Goal: Navigation & Orientation: Go to known website

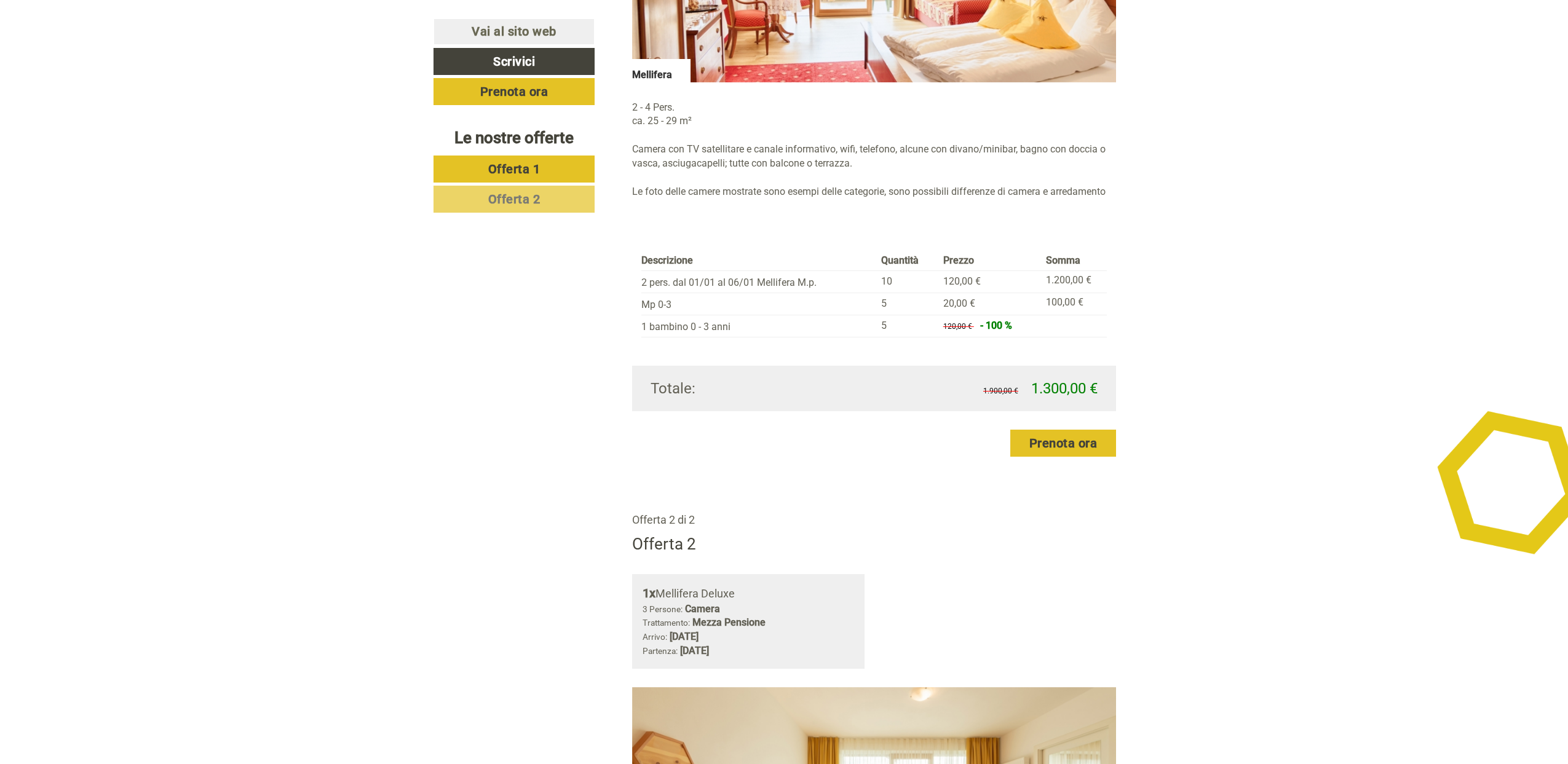
scroll to position [1347, 0]
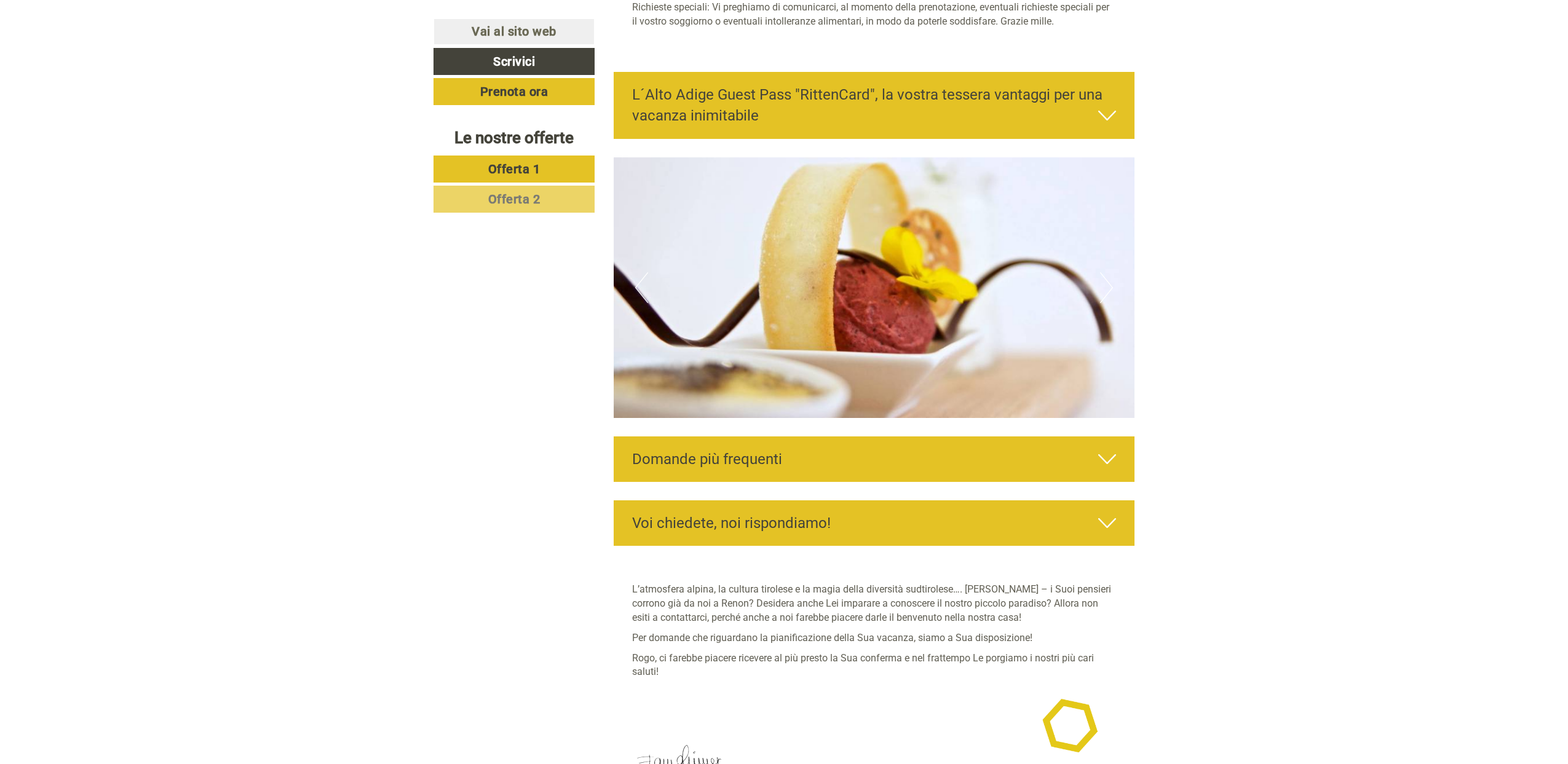
scroll to position [4130, 0]
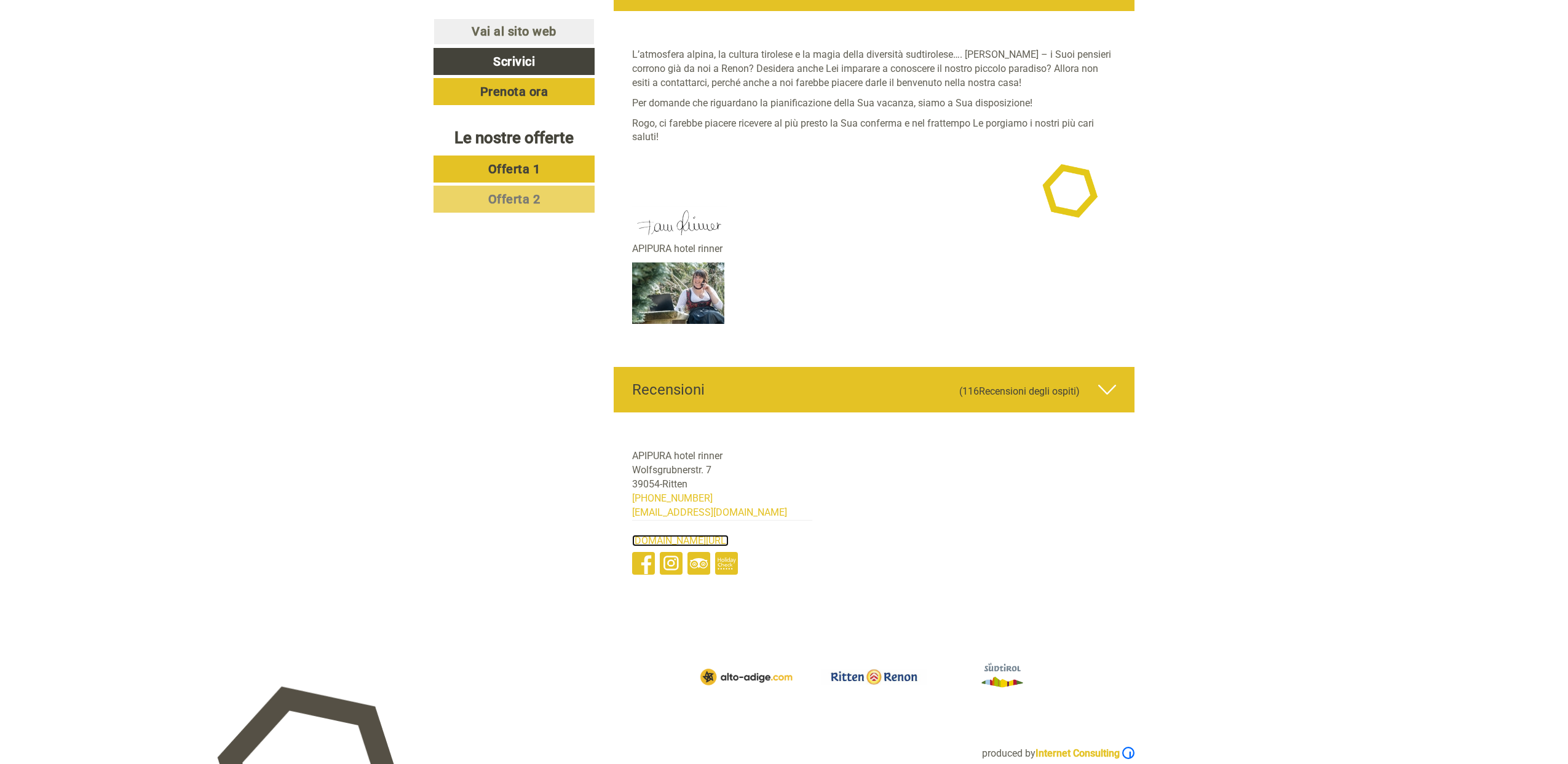
click at [667, 535] on link "[DOMAIN_NAME][URL]" at bounding box center [680, 541] width 97 height 12
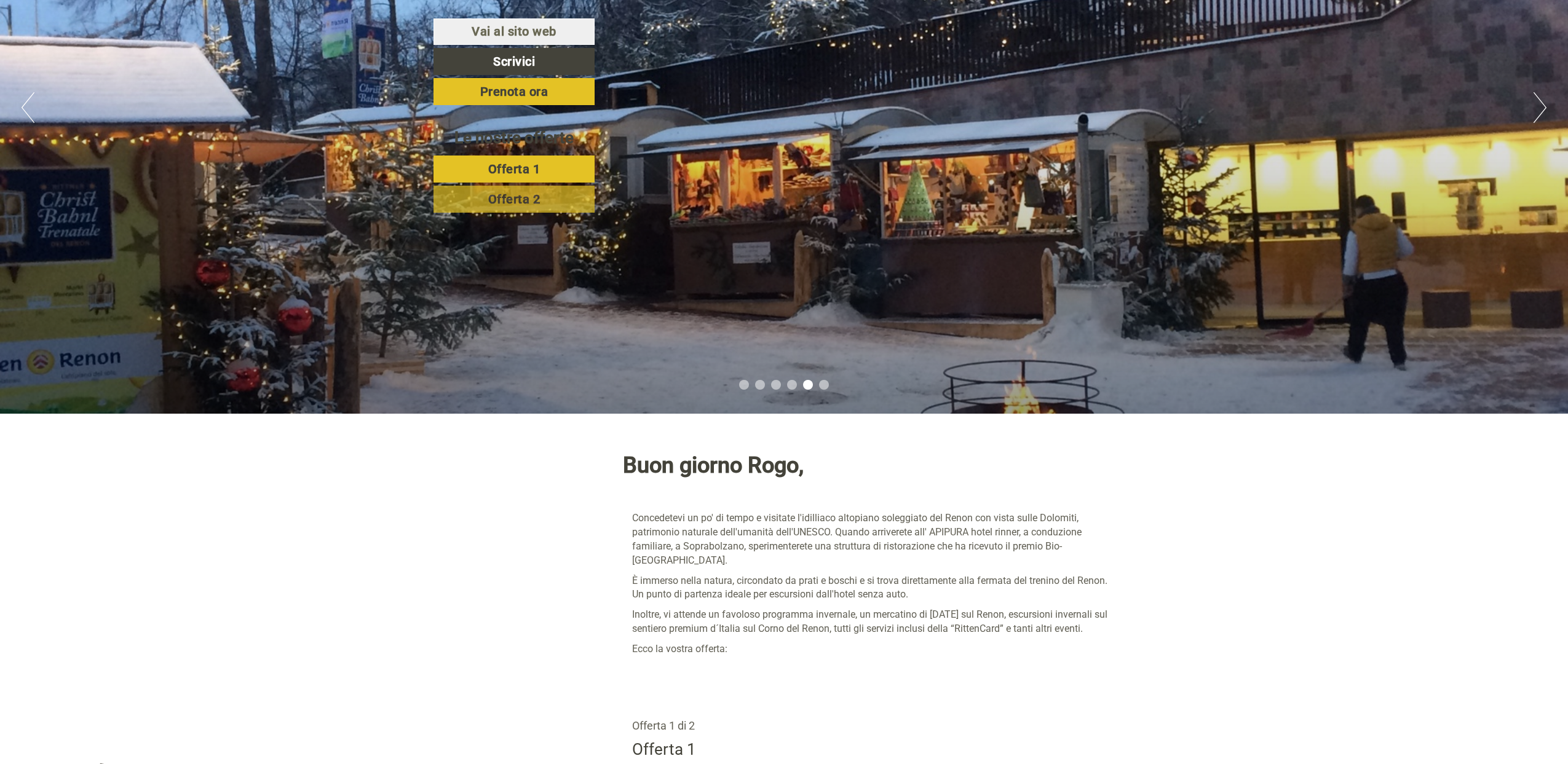
scroll to position [276, 0]
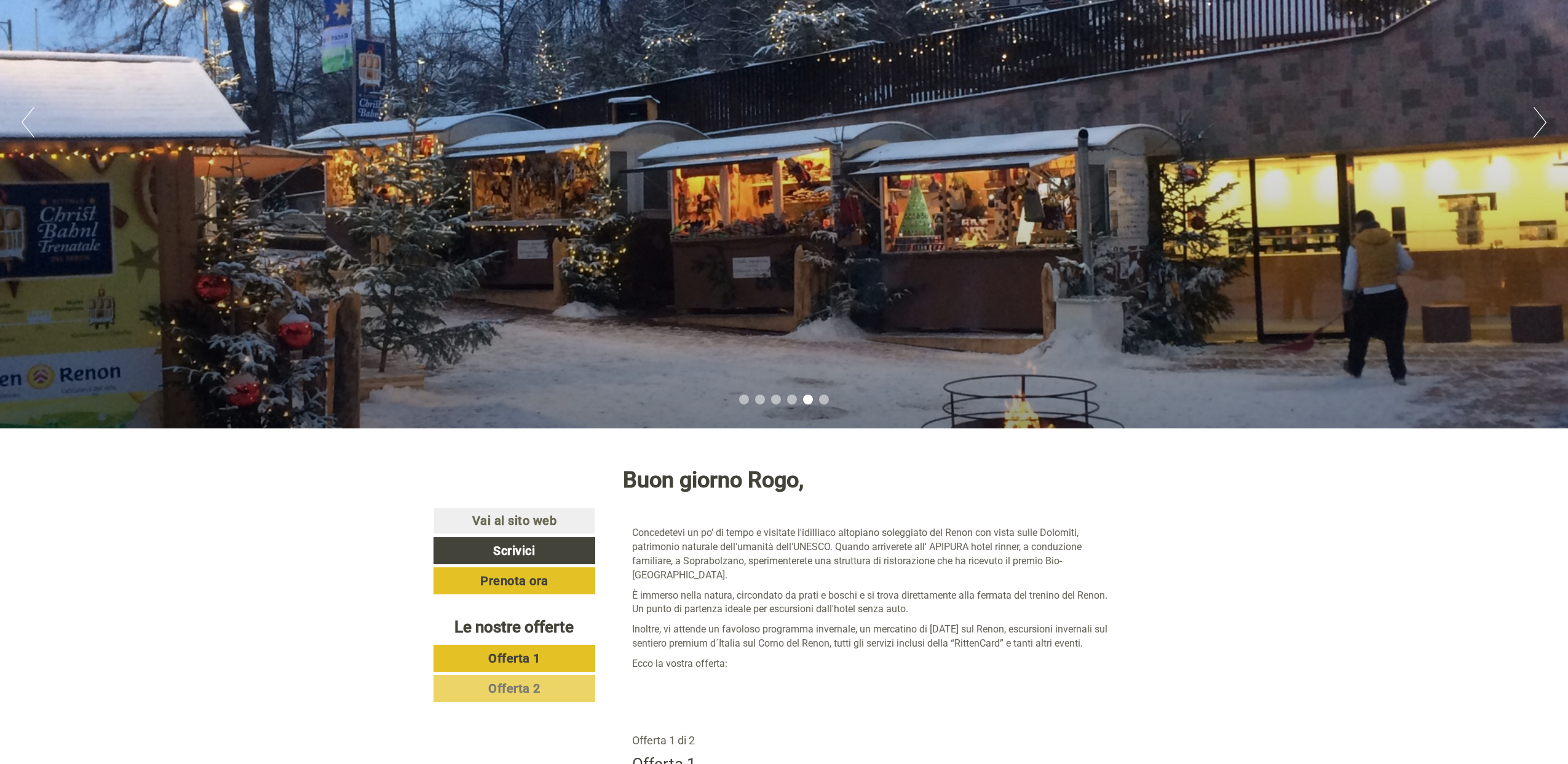
drag, startPoint x: 692, startPoint y: 220, endPoint x: 545, endPoint y: 213, distance: 147.2
click at [529, 213] on div "Previous Next 1 2 3 4 5 6" at bounding box center [784, 122] width 1568 height 612
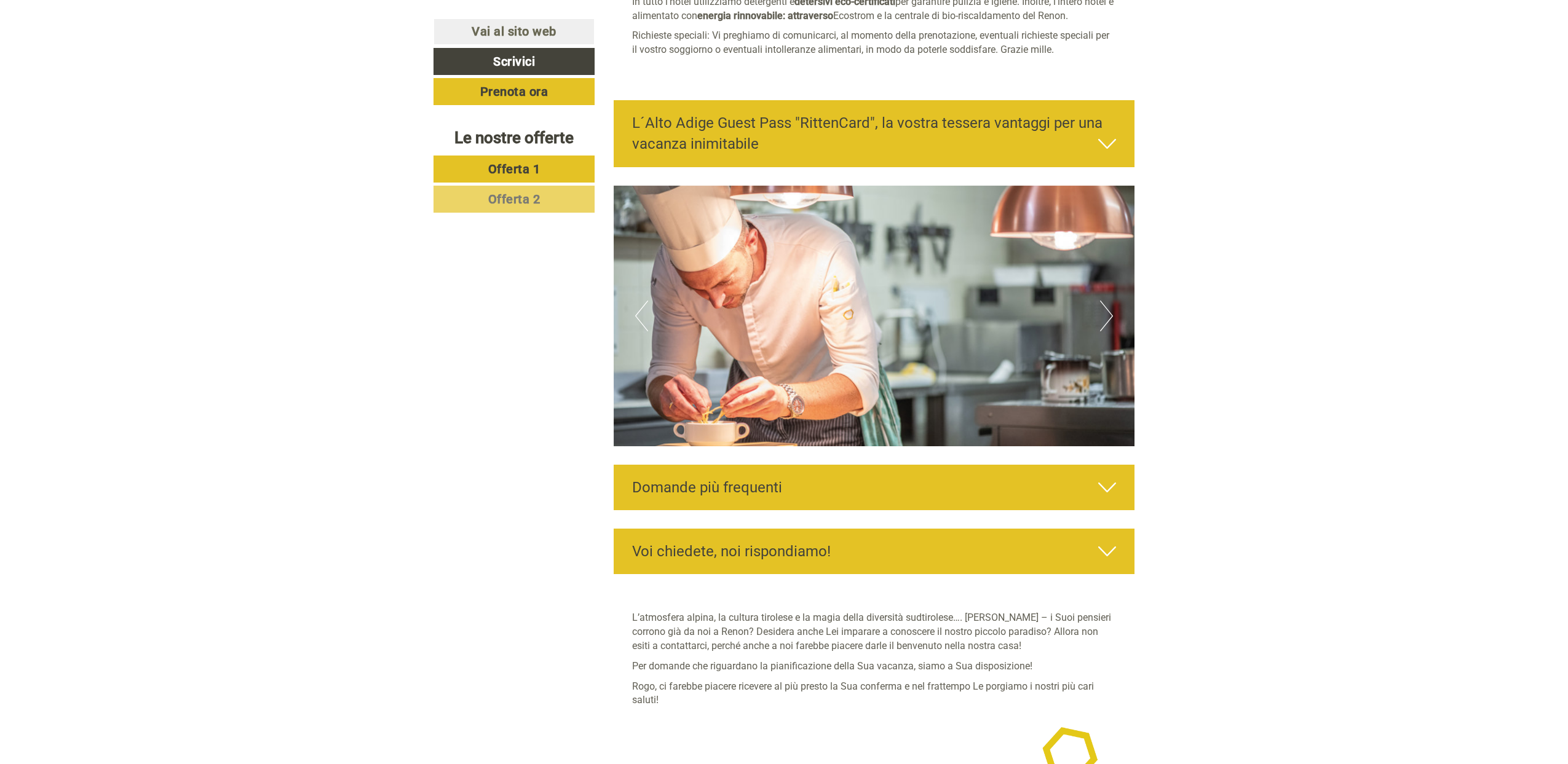
scroll to position [4010, 0]
